Goal: Use online tool/utility: Use online tool/utility

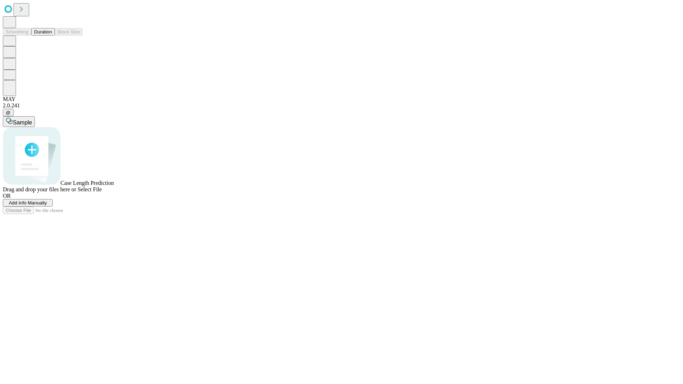
click at [52, 36] on button "Duration" at bounding box center [42, 31] width 23 height 7
click at [102, 192] on span "Select File" at bounding box center [90, 189] width 24 height 6
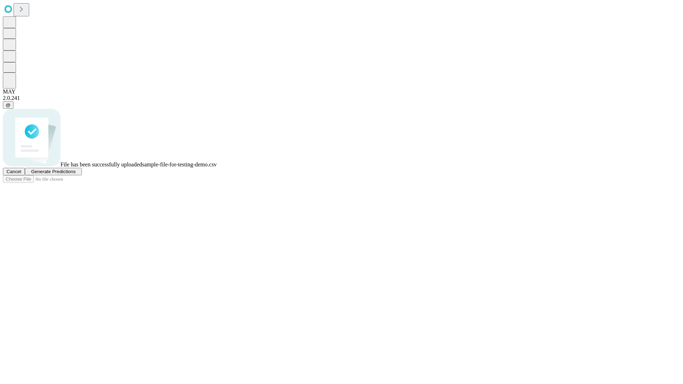
click at [75, 174] on span "Generate Predictions" at bounding box center [53, 171] width 44 height 5
